Goal: Transaction & Acquisition: Purchase product/service

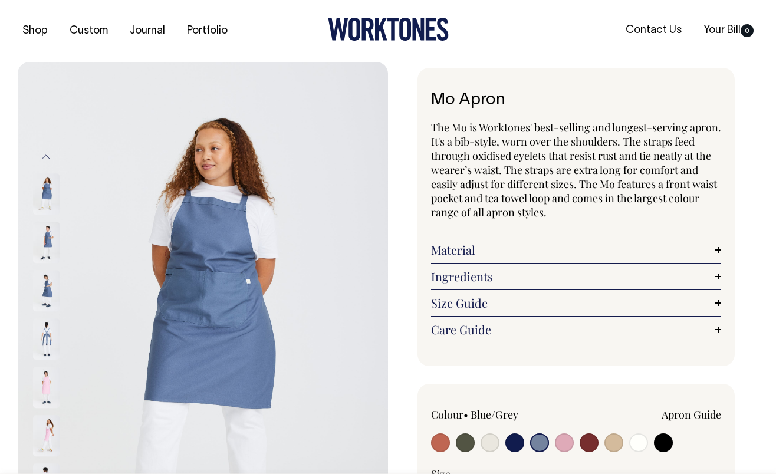
select select "Blue/Grey"
select select
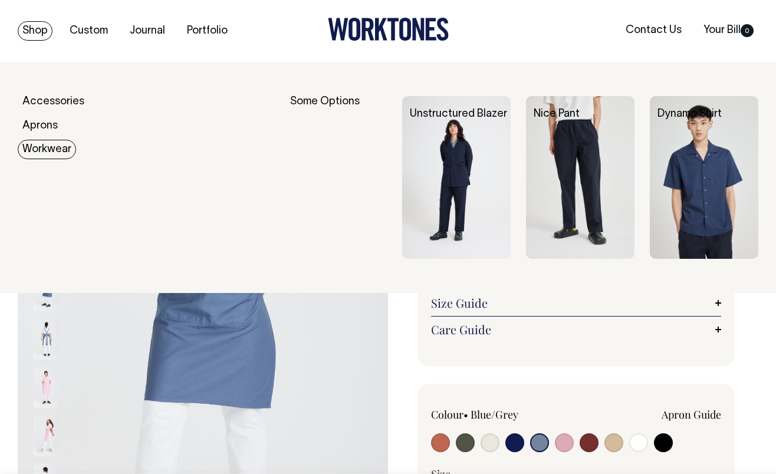
click at [42, 150] on link "Workwear" at bounding box center [47, 149] width 58 height 19
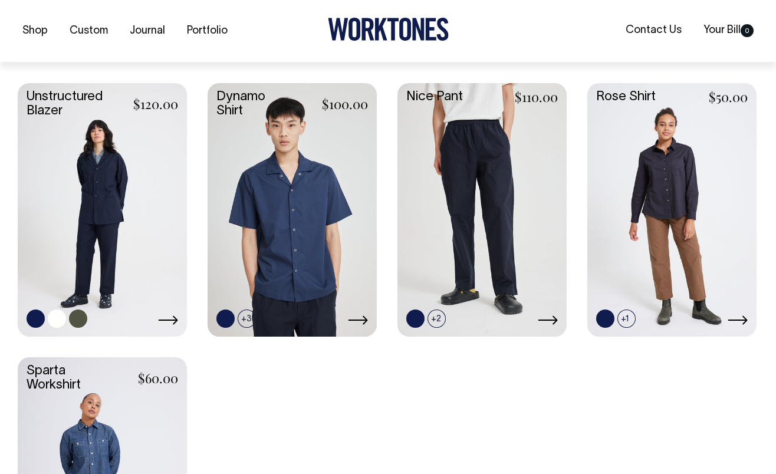
click at [61, 174] on link at bounding box center [102, 209] width 169 height 252
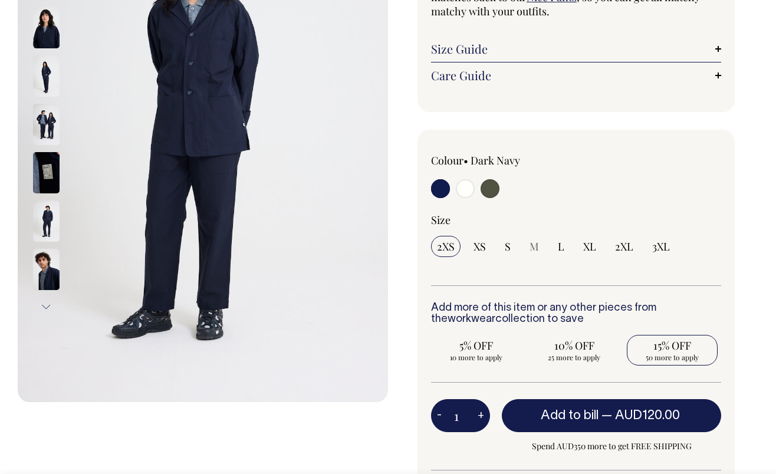
scroll to position [216, 0]
click at [677, 347] on span "15% OFF" at bounding box center [672, 345] width 79 height 14
click at [677, 347] on input "15% OFF 50 more to apply" at bounding box center [672, 349] width 91 height 31
radio input "true"
type input "50"
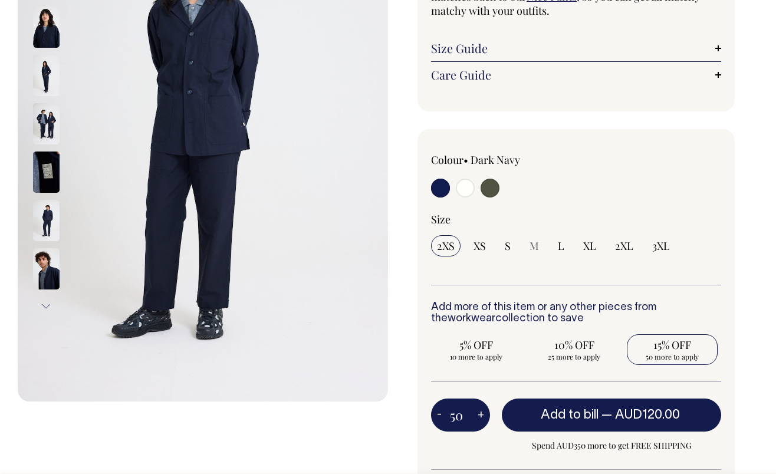
radio input "true"
select select
type input "50"
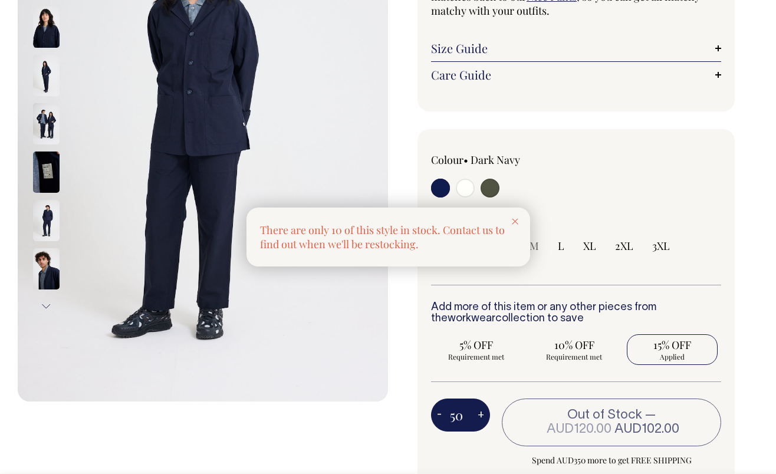
click at [626, 245] on div at bounding box center [388, 237] width 776 height 474
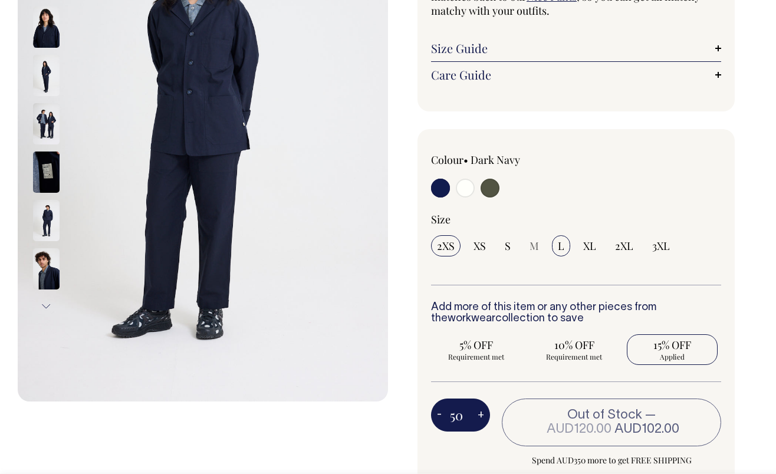
click at [562, 247] on span "L" at bounding box center [561, 246] width 6 height 14
click at [562, 247] on input "L" at bounding box center [561, 245] width 18 height 21
radio input "true"
type input "4"
radio input "false"
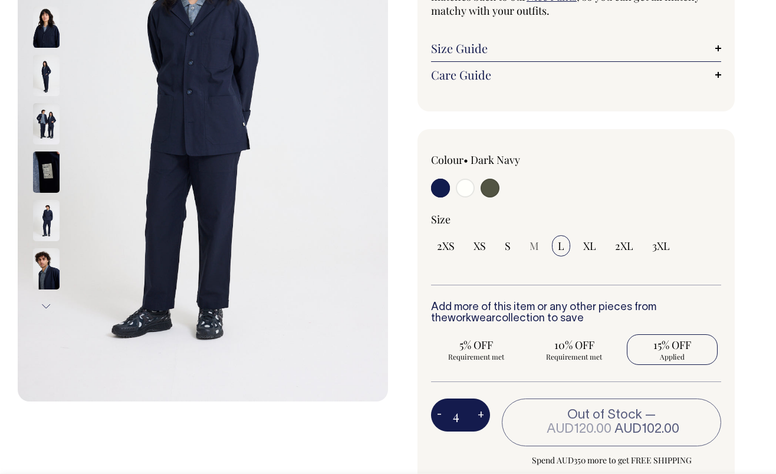
select select "L"
type input "4"
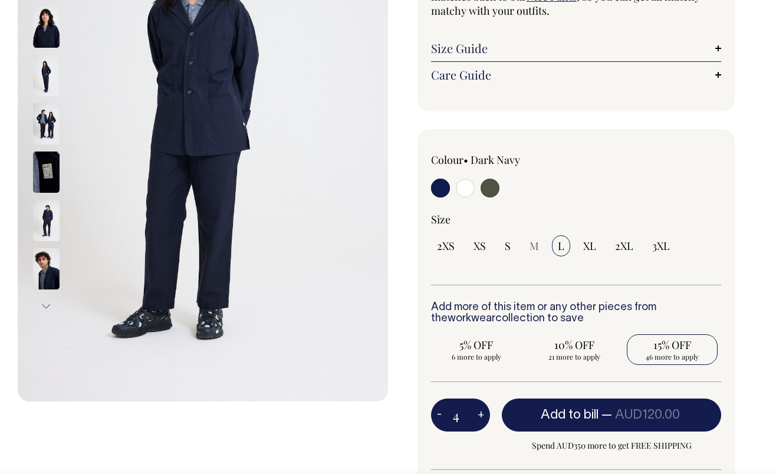
click at [679, 349] on span "15% OFF" at bounding box center [672, 345] width 79 height 14
click at [679, 349] on input "15% OFF 46 more to apply" at bounding box center [672, 349] width 91 height 31
radio input "true"
type input "50"
radio input "true"
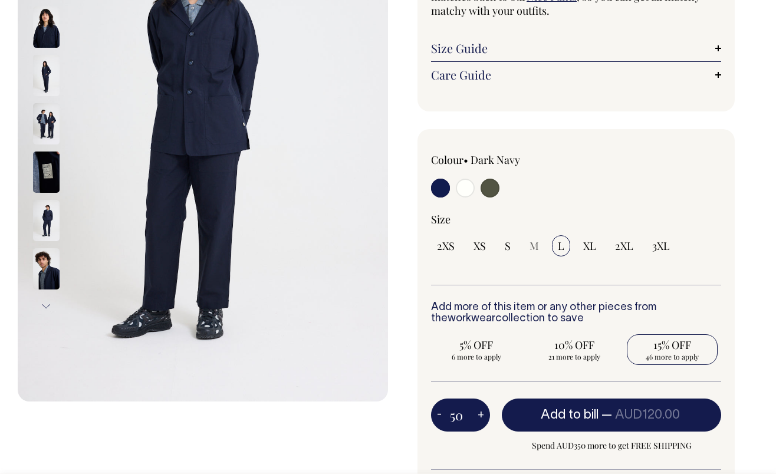
select select
type input "50"
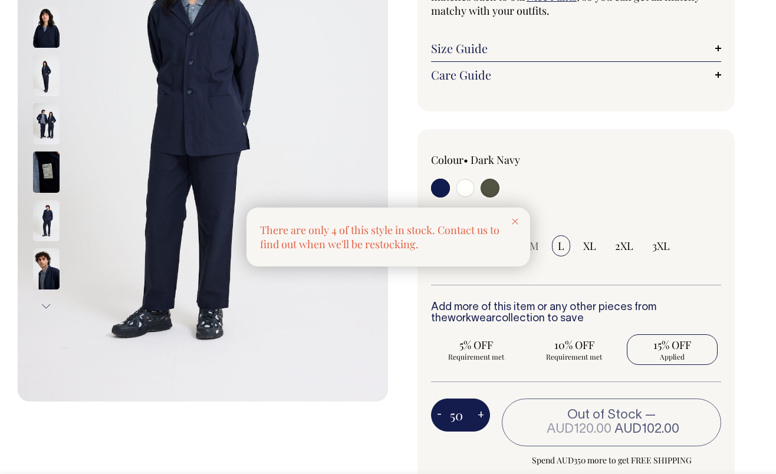
click at [518, 218] on div at bounding box center [515, 221] width 30 height 26
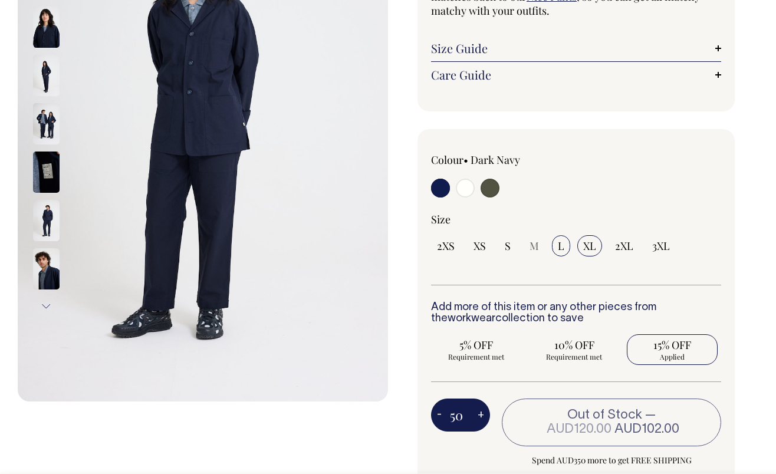
click at [589, 245] on span "XL" at bounding box center [589, 246] width 13 height 14
click at [589, 245] on input "XL" at bounding box center [589, 245] width 25 height 21
radio input "true"
type input "36"
radio input "true"
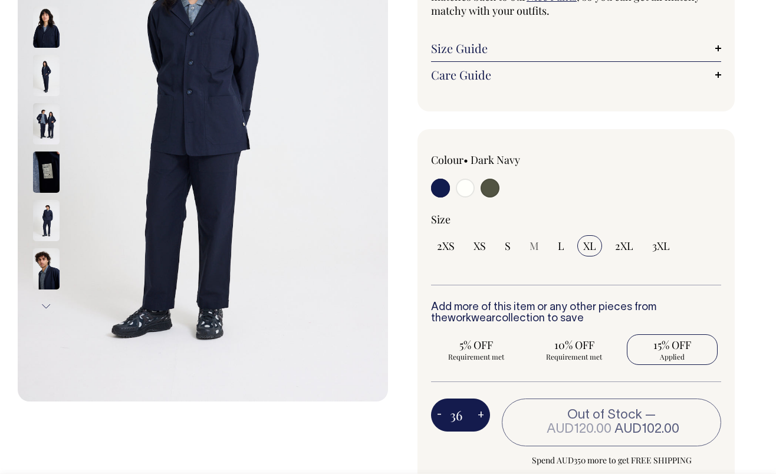
select select "XL"
type input "36"
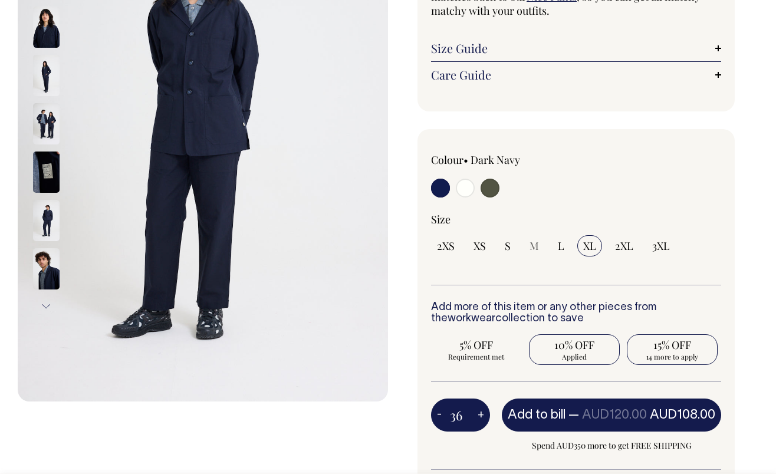
click at [675, 356] on span "14 more to apply" at bounding box center [672, 356] width 79 height 9
click at [675, 356] on input "15% OFF 14 more to apply" at bounding box center [672, 349] width 91 height 31
radio input "true"
type input "50"
radio input "false"
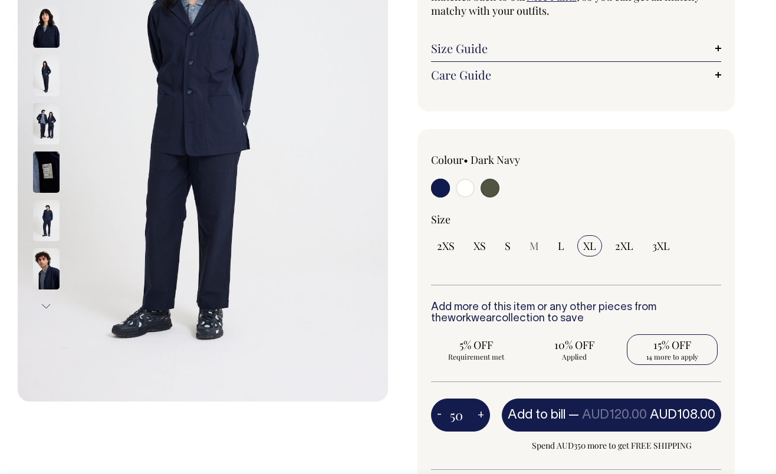
radio input "true"
select select
type input "50"
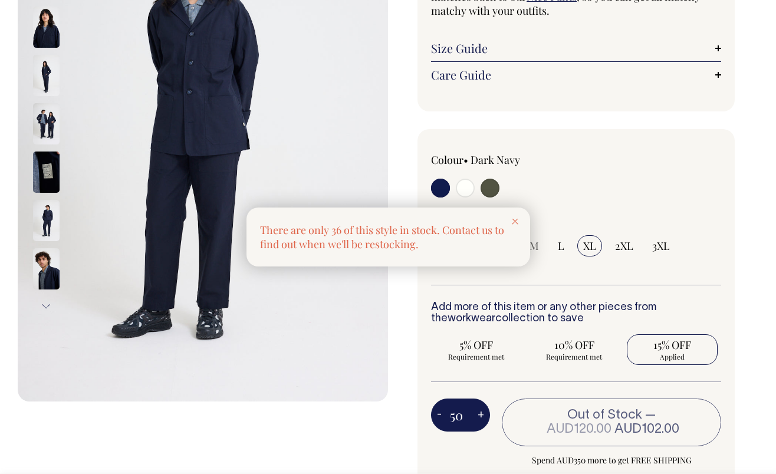
click at [513, 221] on icon at bounding box center [515, 222] width 6 height 6
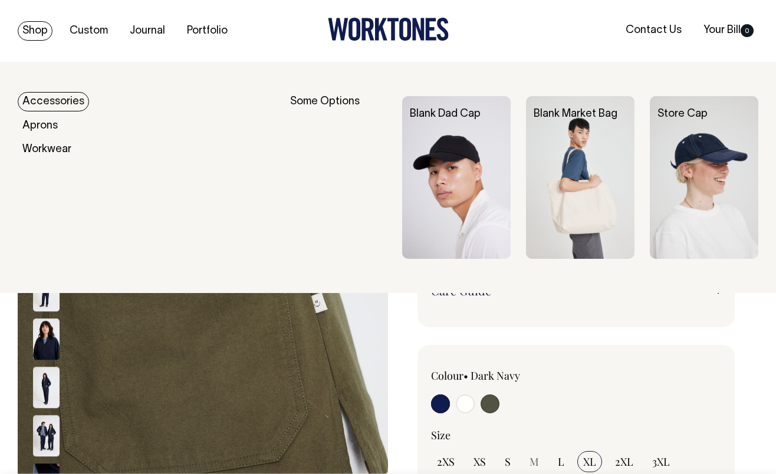
click at [44, 99] on link "Accessories" at bounding box center [53, 101] width 71 height 19
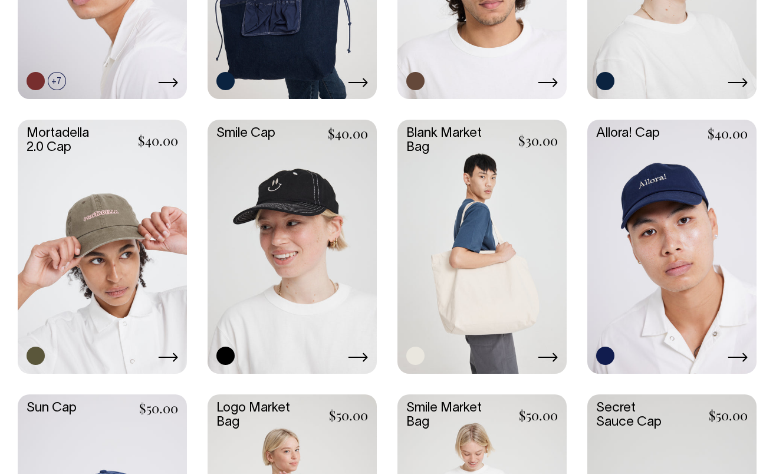
click at [508, 229] on link at bounding box center [482, 246] width 169 height 252
